Goal: Ask a question

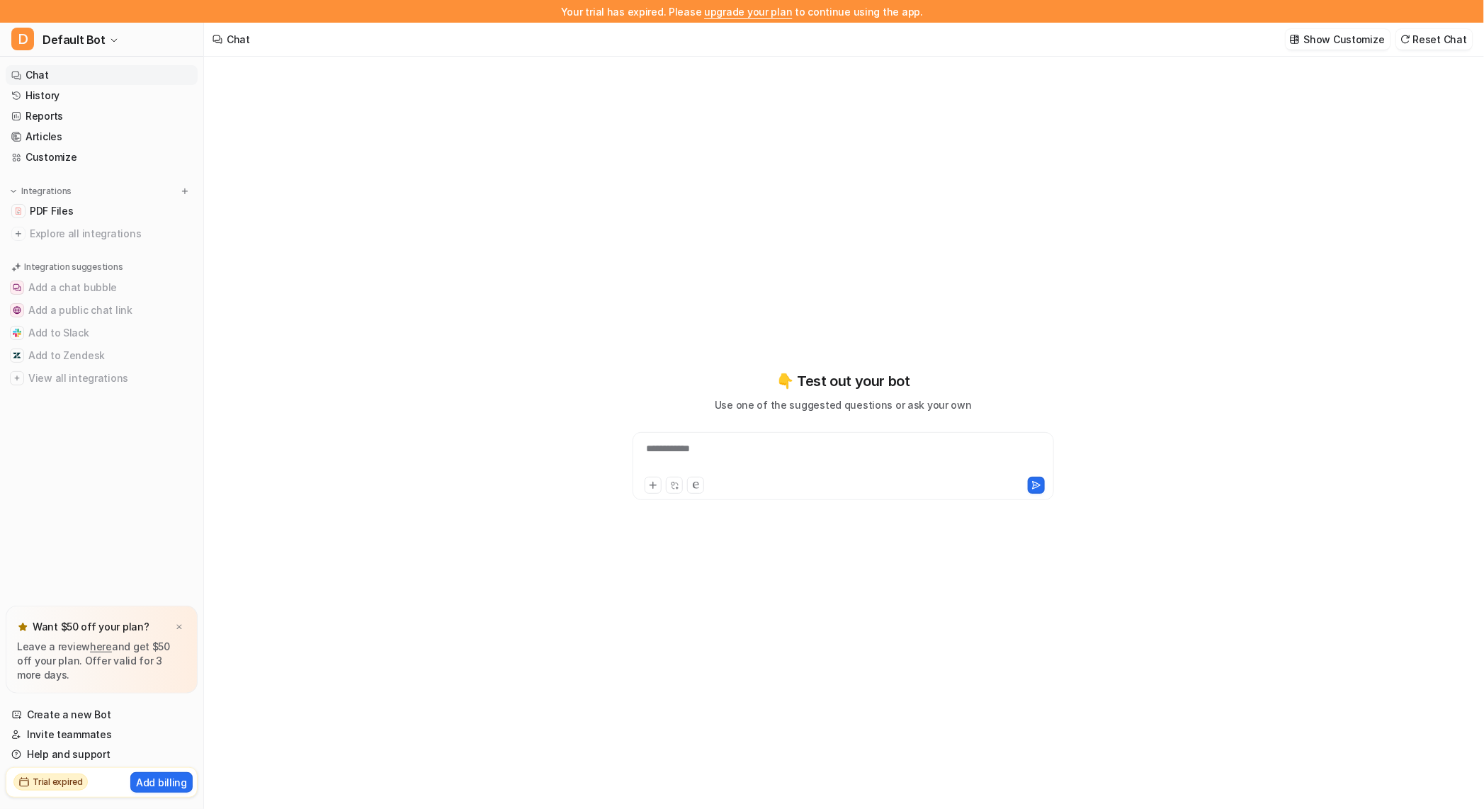
type textarea "**********"
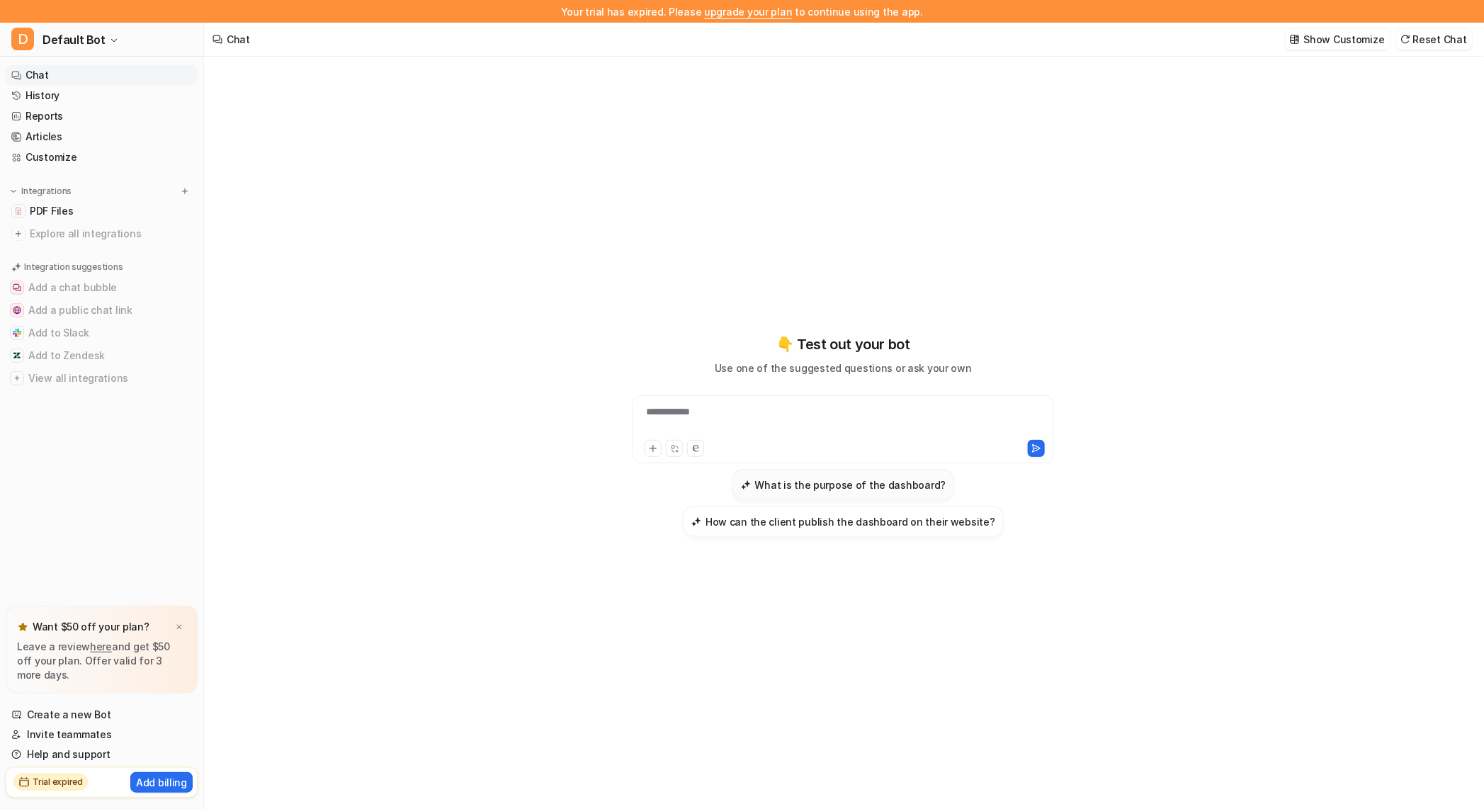
click at [825, 485] on h3 "What is the purpose of the dashboard?" at bounding box center [850, 485] width 191 height 15
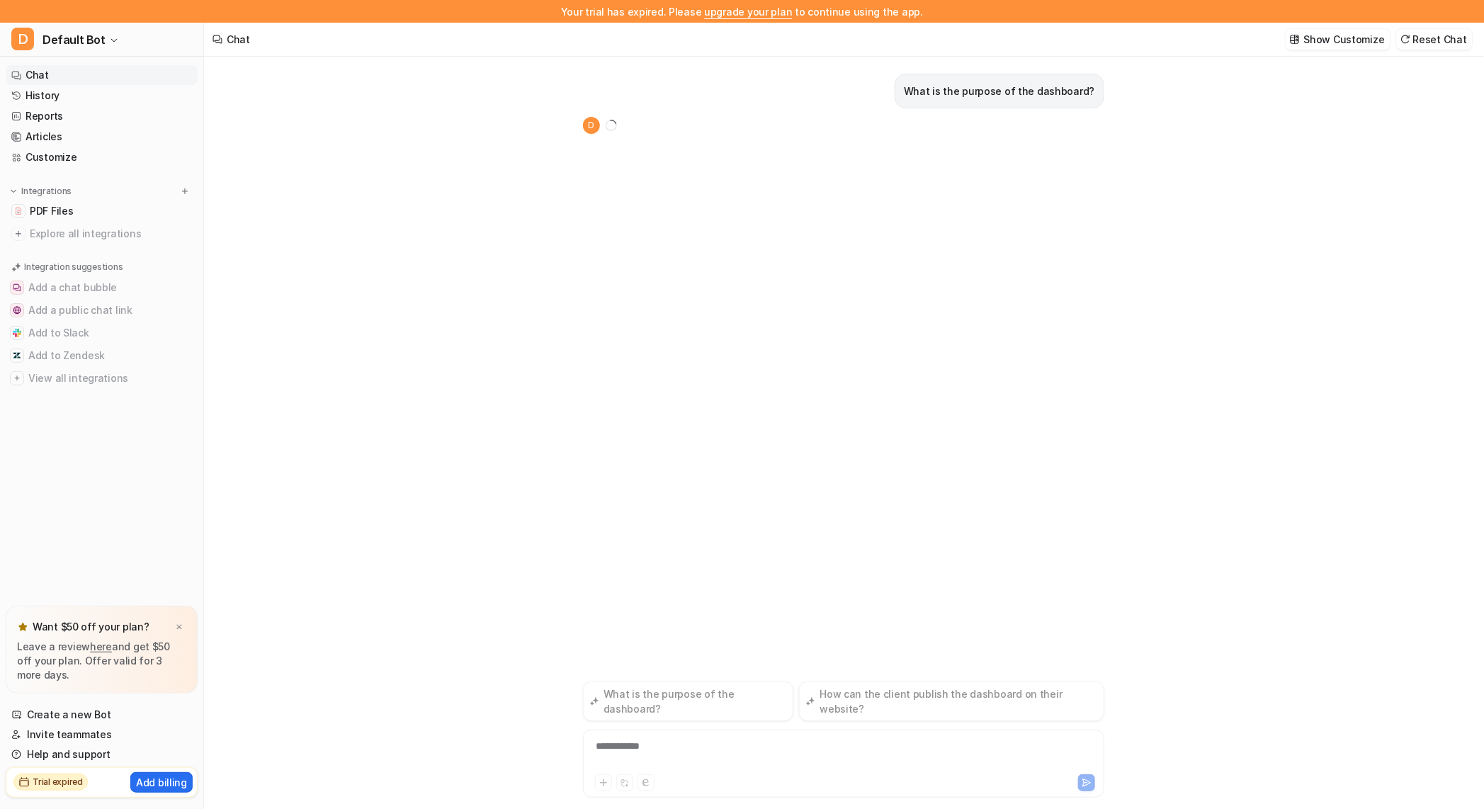
scroll to position [23, 0]
